Goal: Task Accomplishment & Management: Use online tool/utility

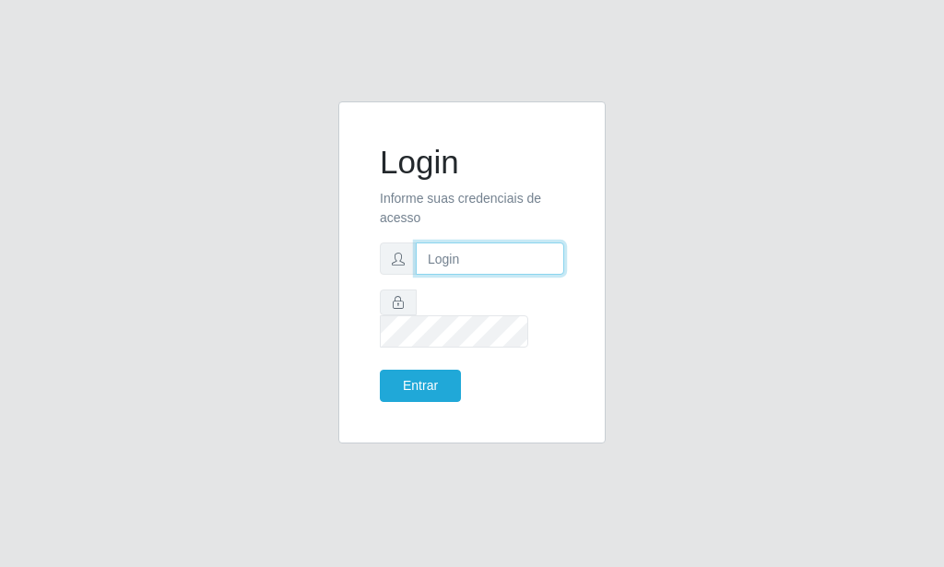
click at [466, 275] on input "text" at bounding box center [490, 258] width 148 height 32
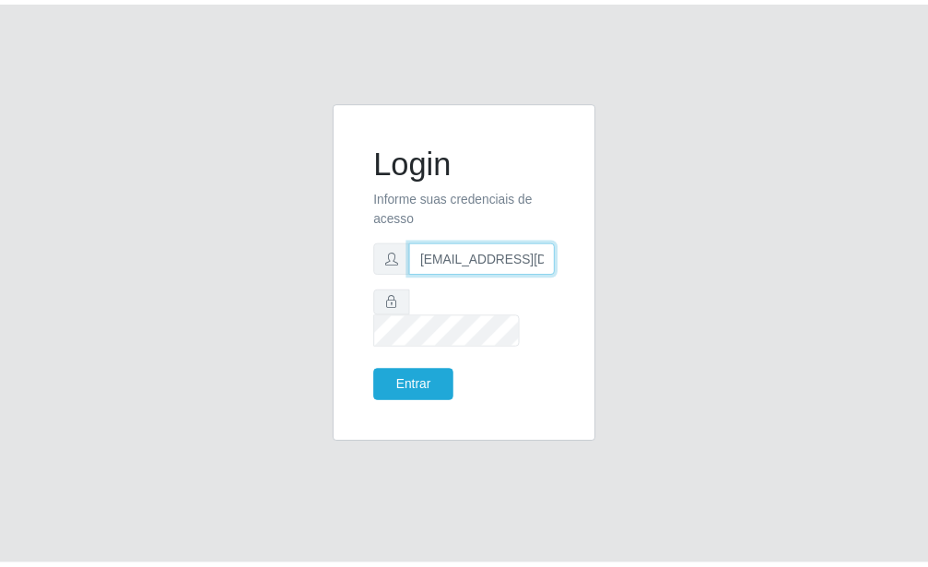
scroll to position [0, 2]
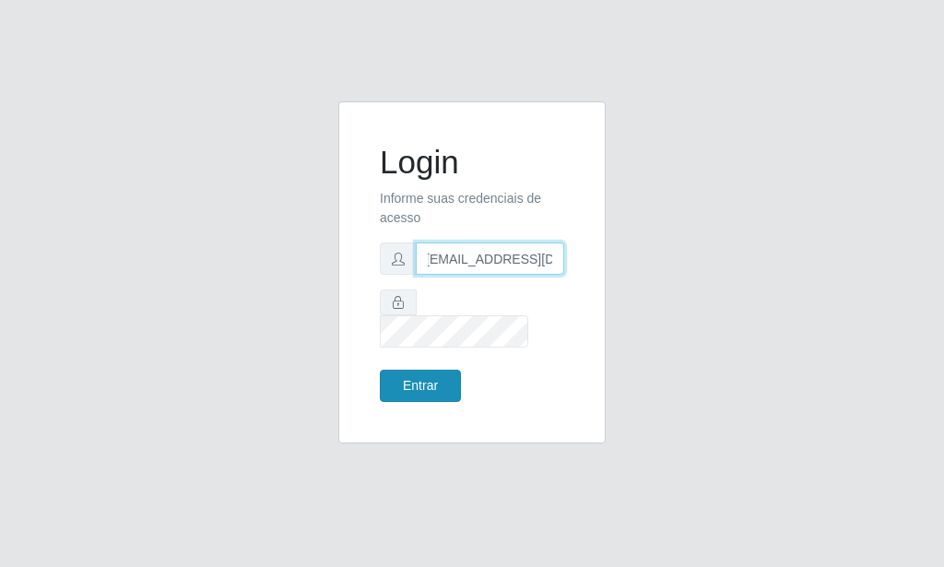
type input "[EMAIL_ADDRESS][DOMAIN_NAME]"
click at [448, 370] on button "Entrar" at bounding box center [420, 386] width 81 height 32
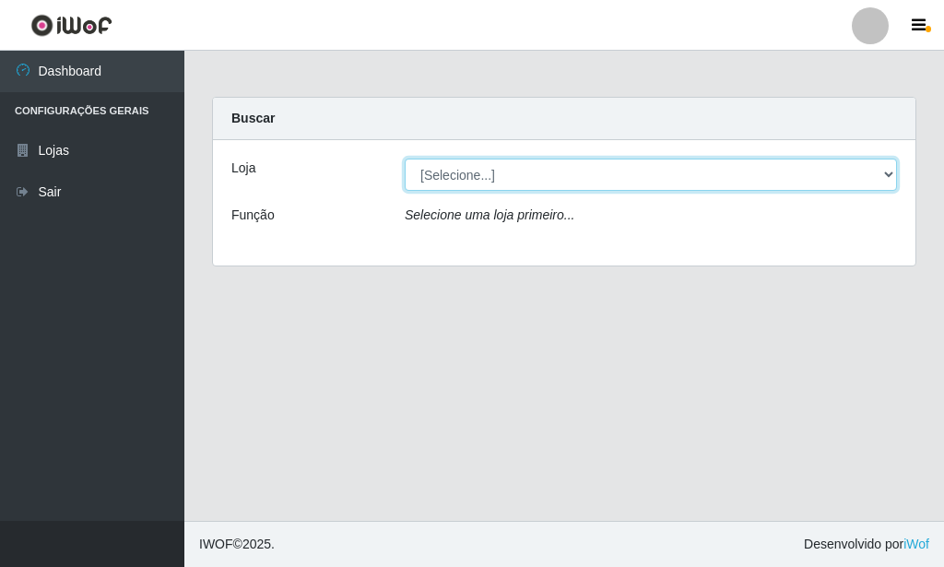
click at [405, 159] on select "[Selecione...] Rede Potiguar 6 - Extremoz" at bounding box center [651, 175] width 492 height 32
select select "80"
click option "Rede Potiguar 6 - Extremoz" at bounding box center [0, 0] width 0 height 0
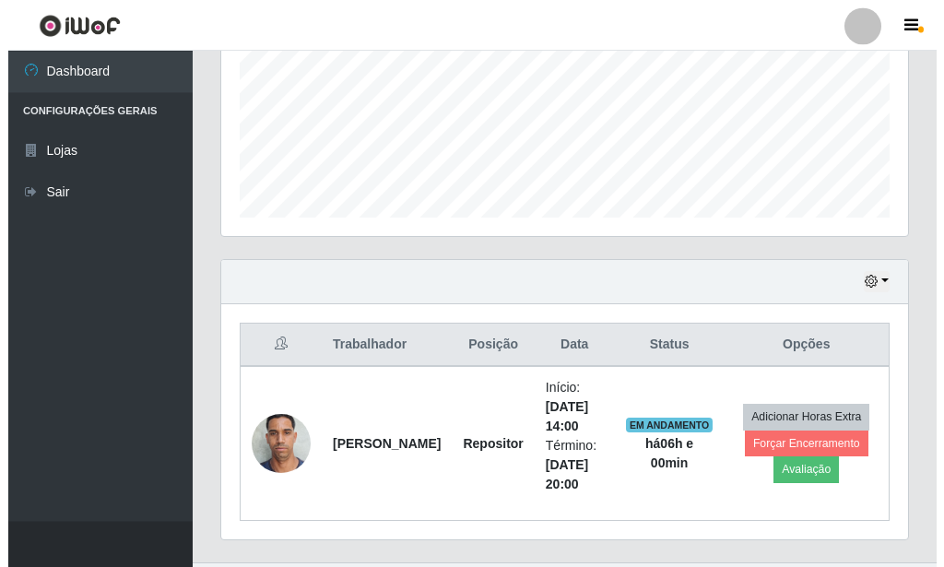
scroll to position [483, 0]
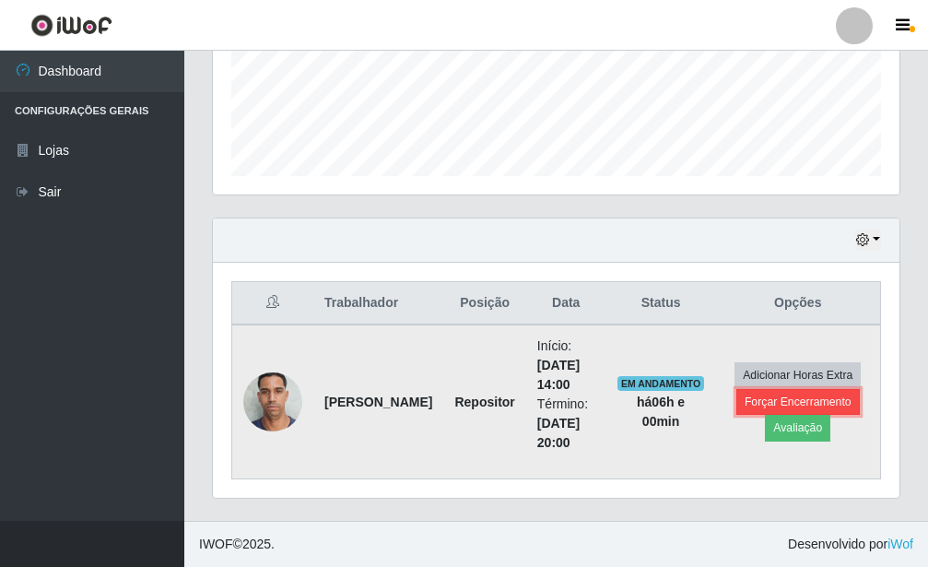
click at [763, 407] on button "Forçar Encerramento" at bounding box center [799, 402] width 124 height 26
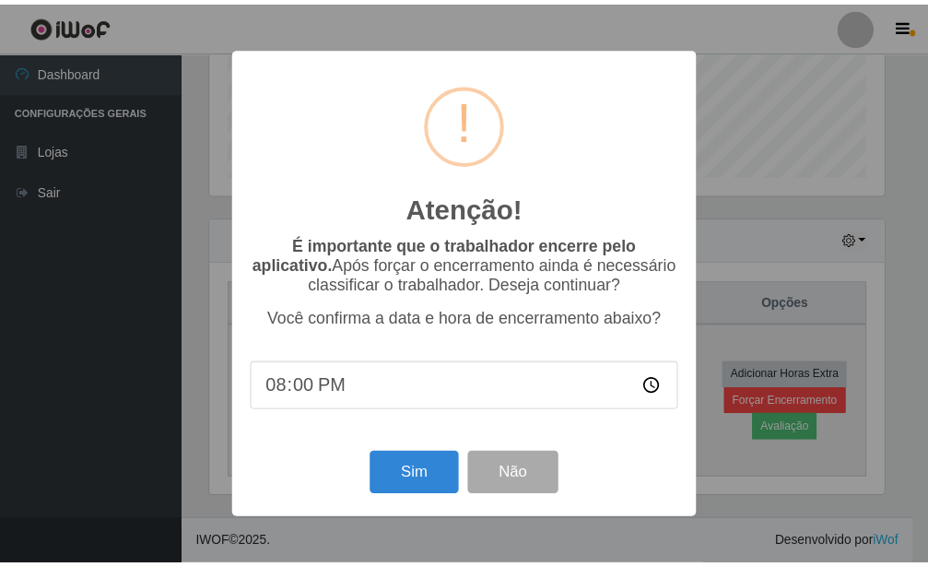
scroll to position [921419, 921115]
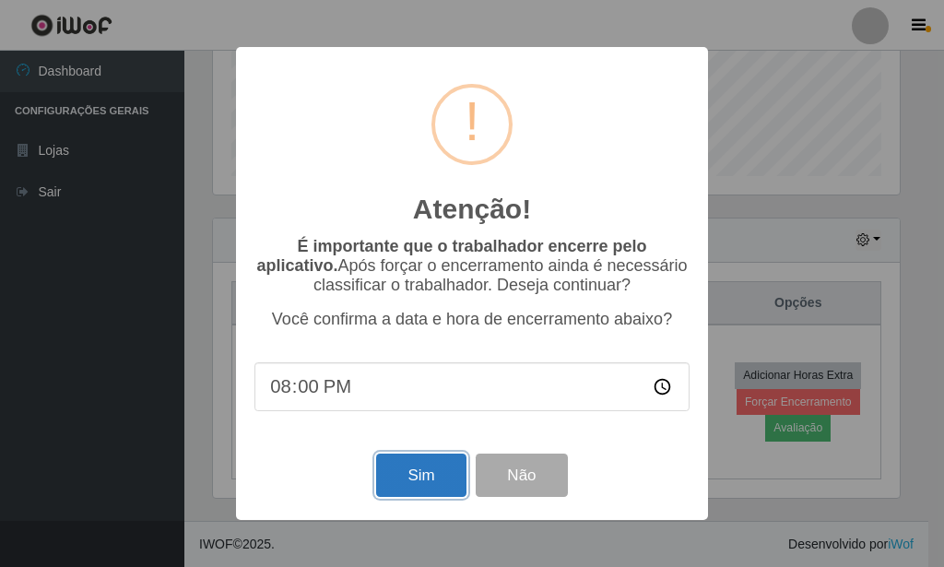
click at [426, 479] on button "Sim" at bounding box center [420, 475] width 89 height 43
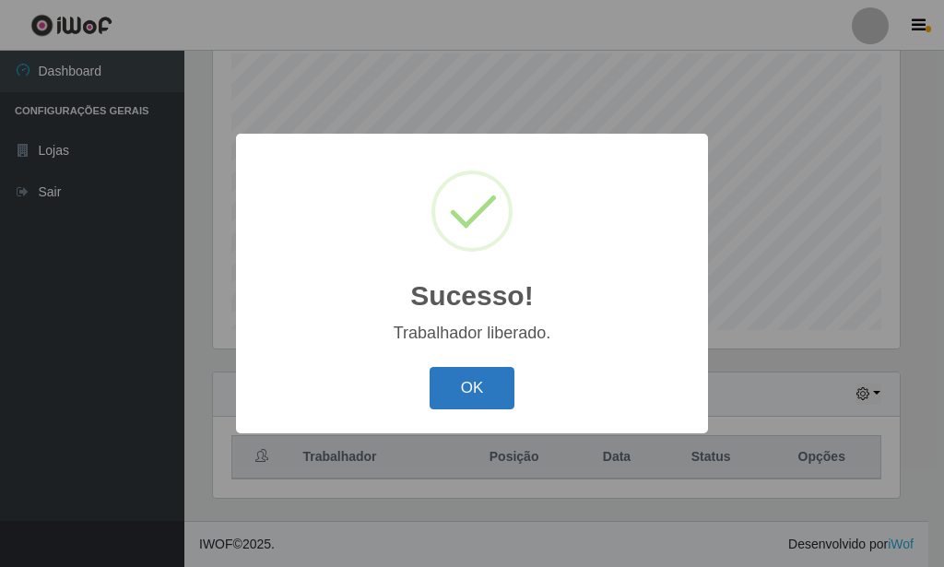
click at [464, 393] on button "OK" at bounding box center [473, 388] width 86 height 43
